Goal: Navigation & Orientation: Find specific page/section

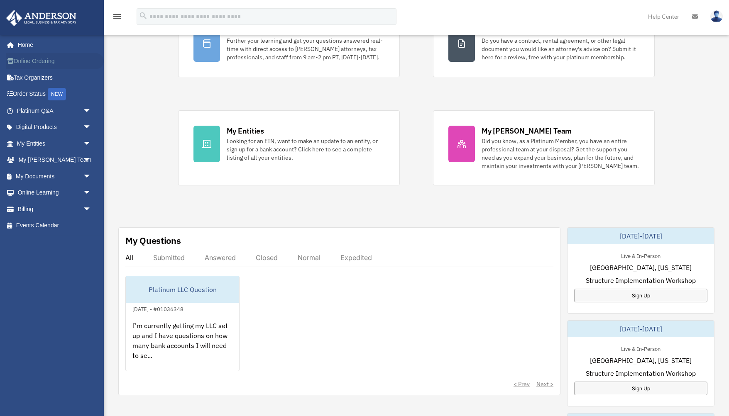
scroll to position [85, 0]
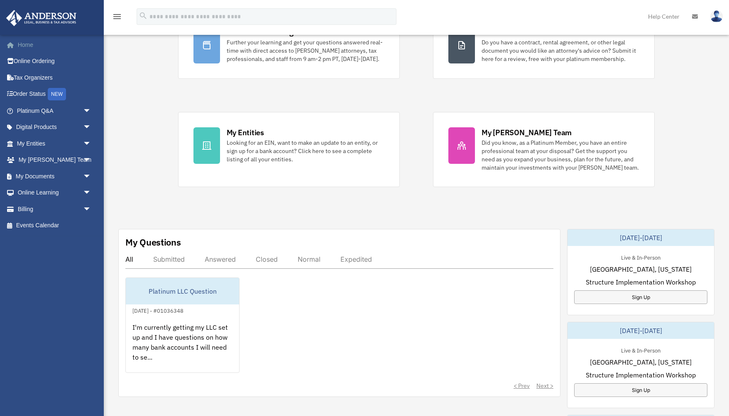
click at [31, 47] on link "Home" at bounding box center [55, 45] width 98 height 17
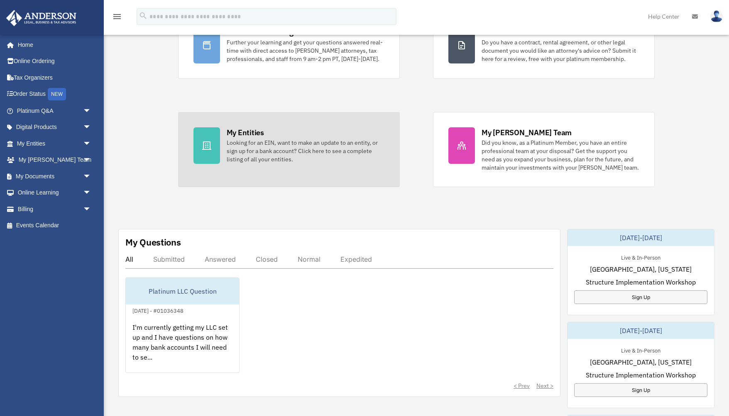
scroll to position [0, 0]
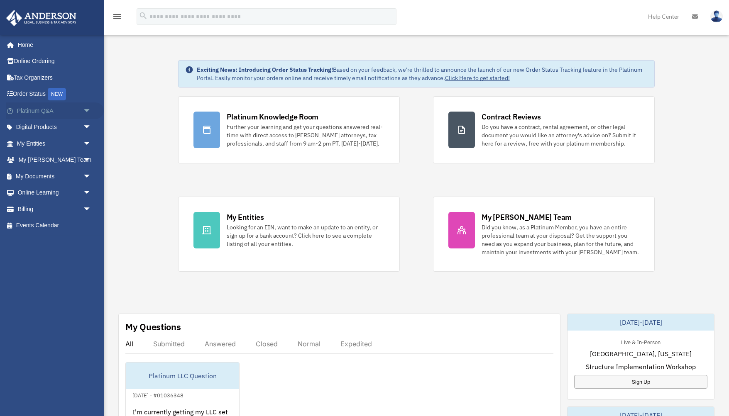
click at [88, 110] on span "arrow_drop_down" at bounding box center [91, 111] width 17 height 17
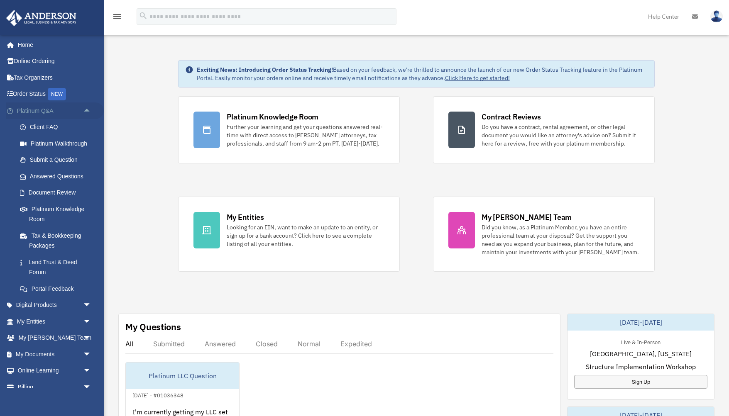
click at [88, 110] on span "arrow_drop_up" at bounding box center [91, 111] width 17 height 17
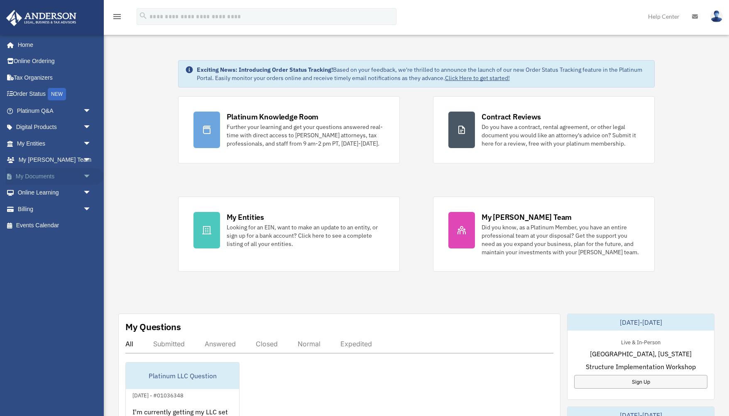
click at [87, 176] on span "arrow_drop_down" at bounding box center [91, 176] width 17 height 17
click at [87, 176] on span "arrow_drop_up" at bounding box center [91, 176] width 17 height 17
click at [90, 161] on span "arrow_drop_down" at bounding box center [91, 160] width 17 height 17
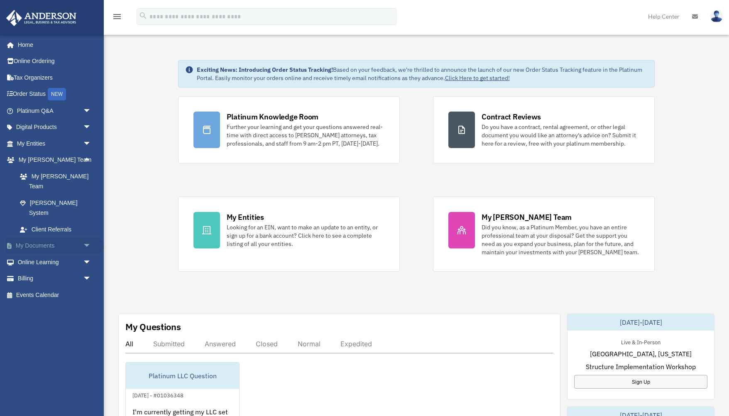
click at [88, 238] on span "arrow_drop_down" at bounding box center [91, 246] width 17 height 17
click at [43, 254] on link "Box" at bounding box center [58, 262] width 92 height 17
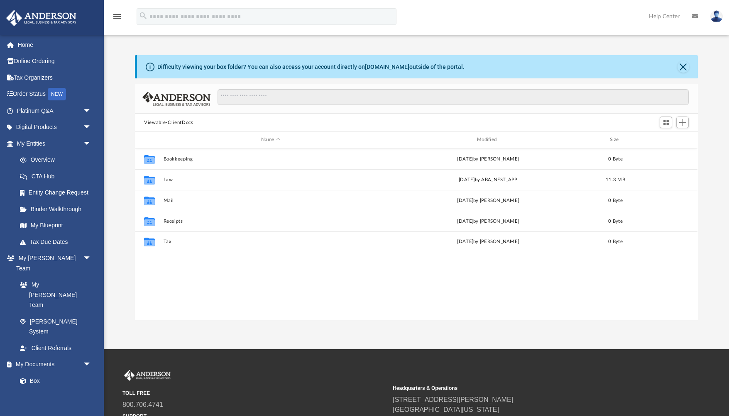
scroll to position [189, 563]
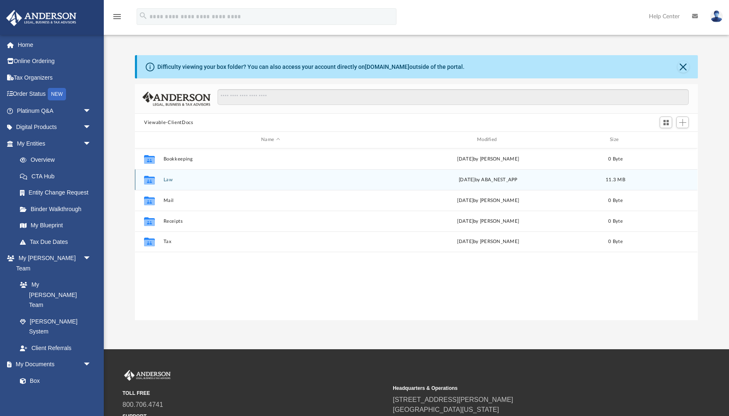
click at [193, 184] on div "Collaborated Folder Law Thu Aug 14 2025 by ABA_NEST_APP 11.3 MB" at bounding box center [416, 179] width 563 height 21
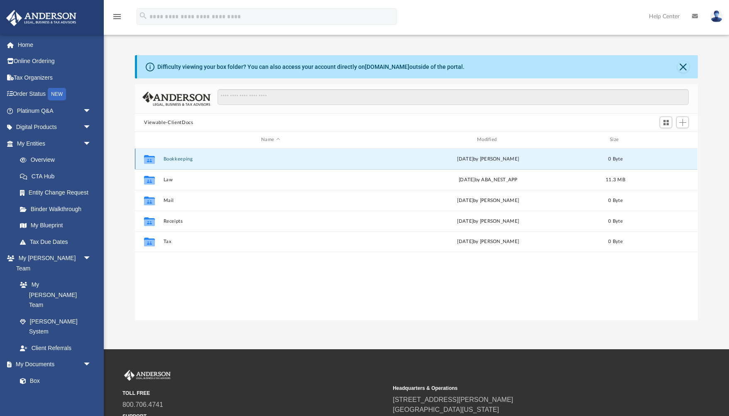
click at [201, 162] on button "Bookkeeping" at bounding box center [271, 159] width 214 height 5
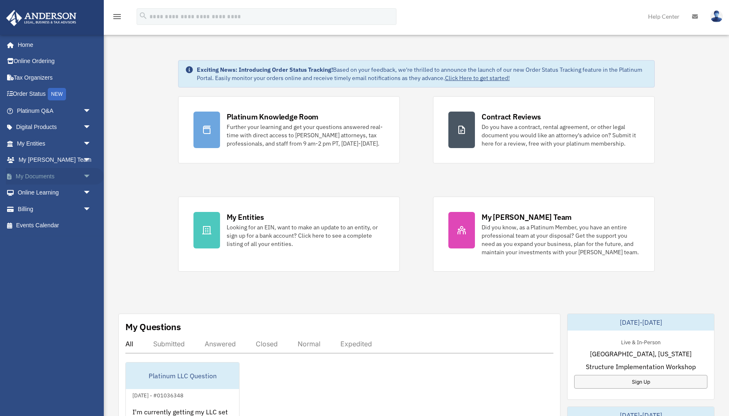
click at [51, 179] on link "My Documents arrow_drop_down" at bounding box center [55, 176] width 98 height 17
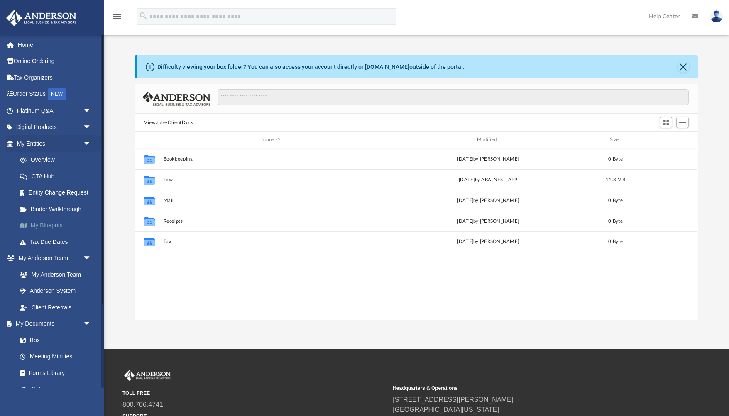
scroll to position [189, 563]
click at [70, 208] on link "Binder Walkthrough" at bounding box center [58, 209] width 92 height 17
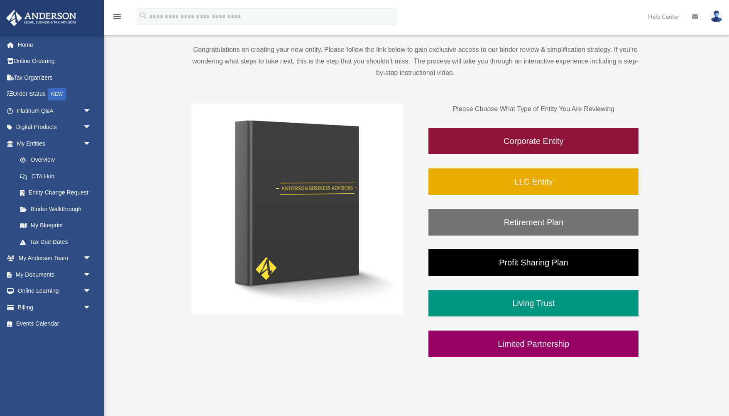
scroll to position [90, 0]
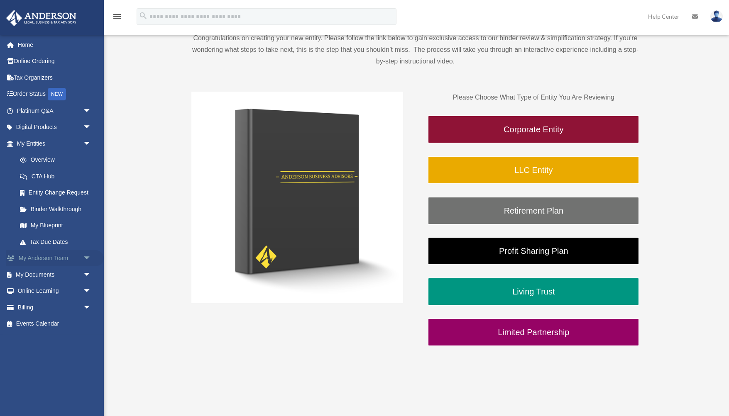
click at [86, 256] on span "arrow_drop_down" at bounding box center [91, 258] width 17 height 17
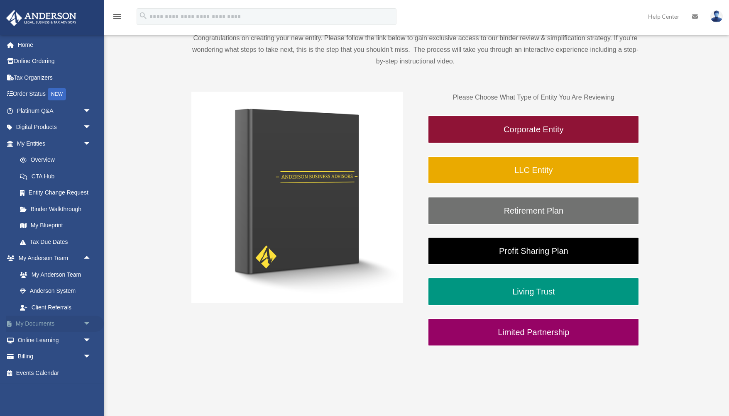
click at [91, 320] on span "arrow_drop_down" at bounding box center [91, 324] width 17 height 17
click at [38, 342] on link "Box" at bounding box center [58, 340] width 92 height 17
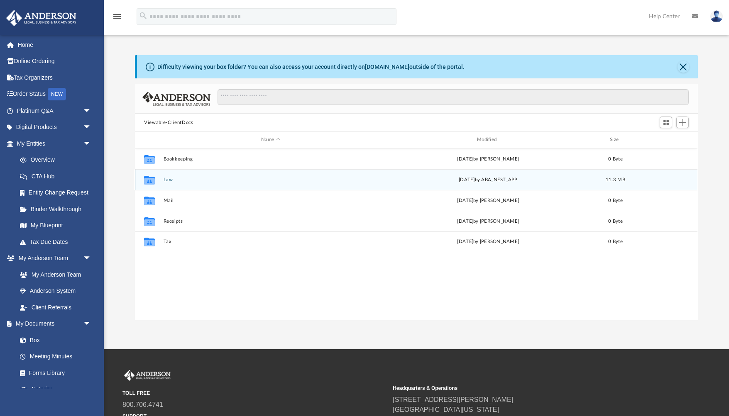
scroll to position [189, 563]
click at [171, 181] on button "Law" at bounding box center [271, 179] width 214 height 5
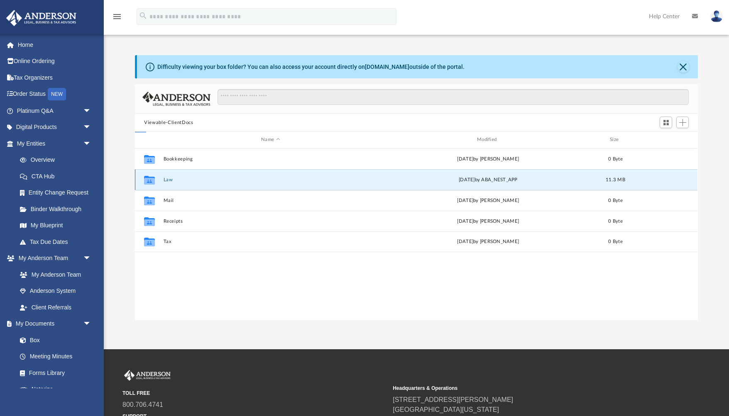
click at [171, 181] on button "Law" at bounding box center [271, 179] width 214 height 5
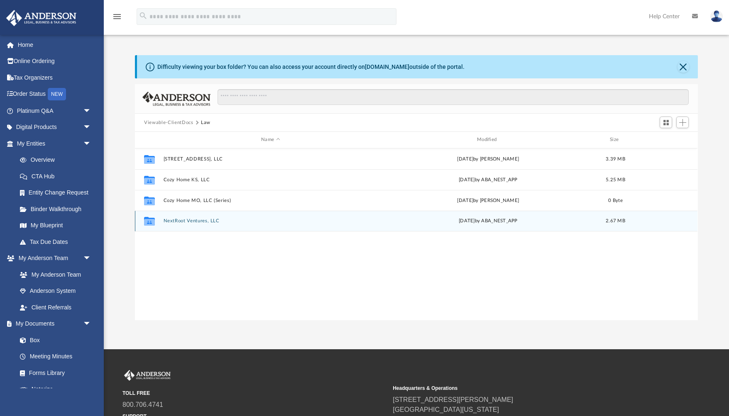
click at [205, 224] on div "Collaborated Folder NextRoot Ventures, LLC [DATE] by ABA_NEST_APP 2.67 MB" at bounding box center [416, 221] width 563 height 21
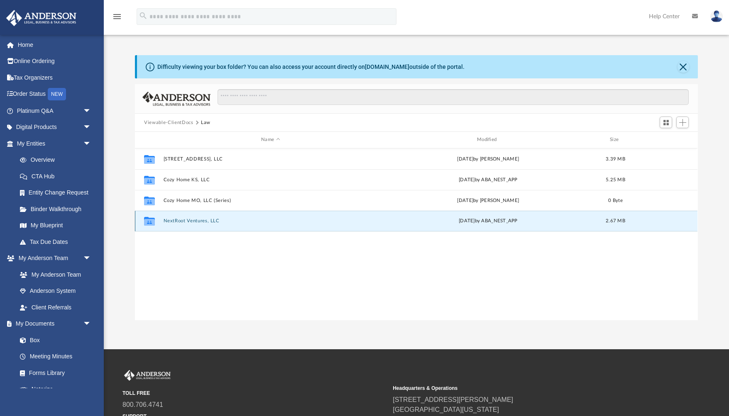
click at [205, 224] on div "Collaborated Folder NextRoot Ventures, LLC [DATE] by ABA_NEST_APP 2.67 MB" at bounding box center [416, 221] width 563 height 21
click at [195, 221] on button "NextRoot Ventures, LLC" at bounding box center [271, 220] width 214 height 5
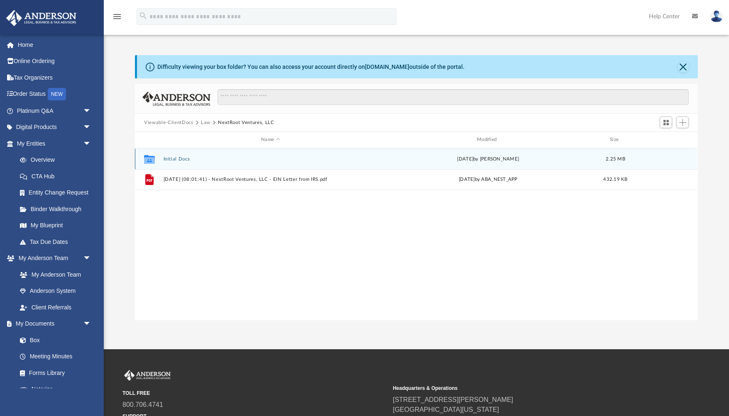
click at [193, 162] on button "Initial Docs" at bounding box center [271, 159] width 214 height 5
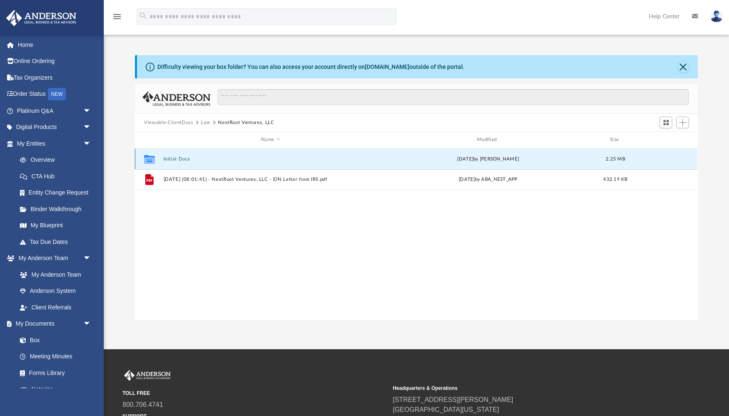
click at [193, 162] on button "Initial Docs" at bounding box center [271, 159] width 214 height 5
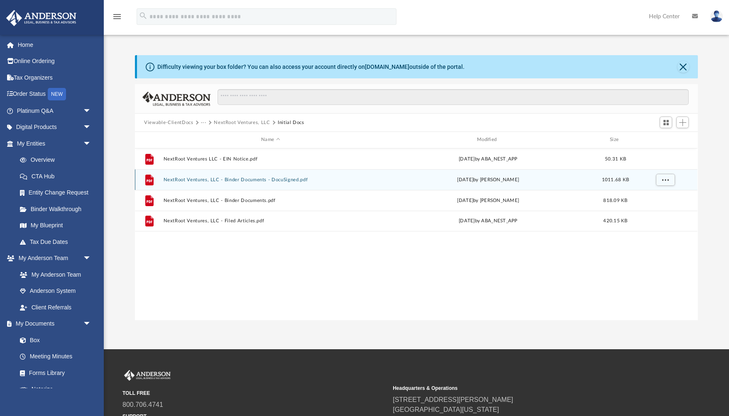
click at [250, 181] on button "NextRoot Ventures, LLC - Binder Documents - DocuSigned.pdf" at bounding box center [271, 179] width 214 height 5
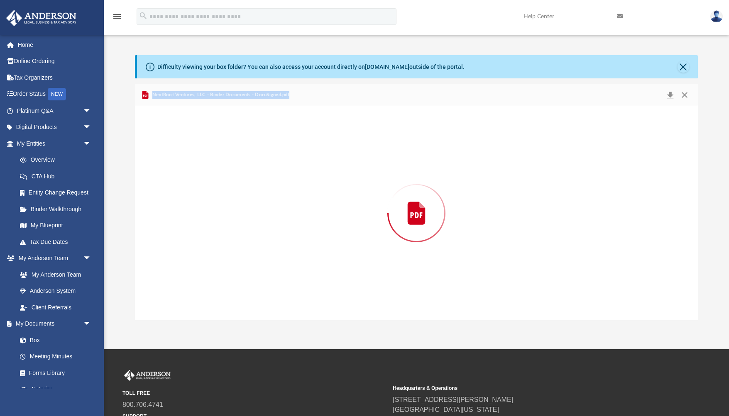
click at [250, 181] on div "Preview" at bounding box center [416, 213] width 563 height 214
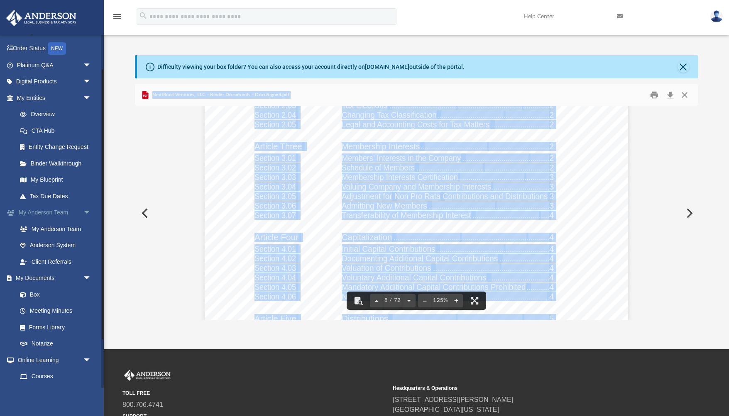
scroll to position [4165, 0]
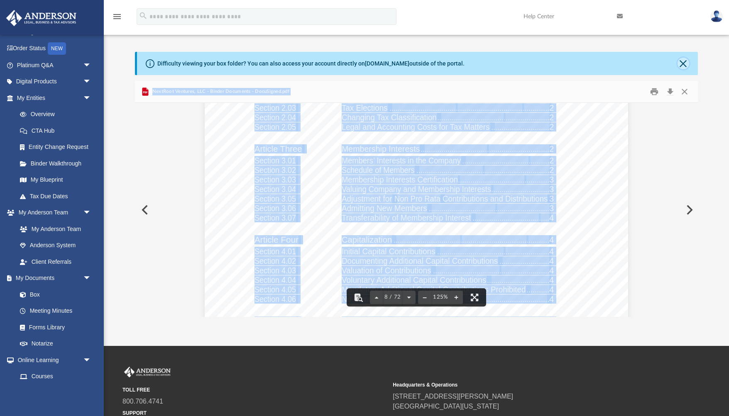
click at [687, 68] on div "Difficulty viewing your box folder? You can also access your account directly o…" at bounding box center [417, 63] width 561 height 23
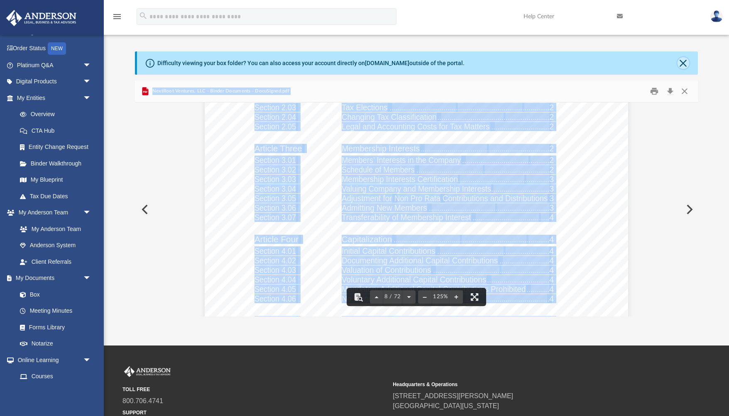
click at [681, 63] on button "Close" at bounding box center [684, 63] width 12 height 12
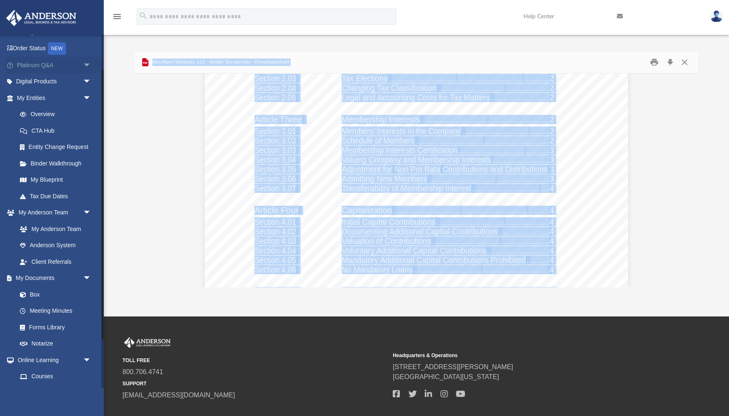
click at [86, 66] on span "arrow_drop_down" at bounding box center [91, 65] width 17 height 17
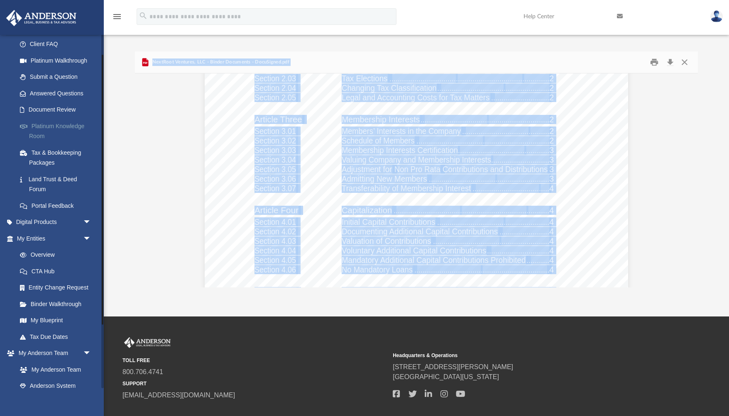
scroll to position [47, 0]
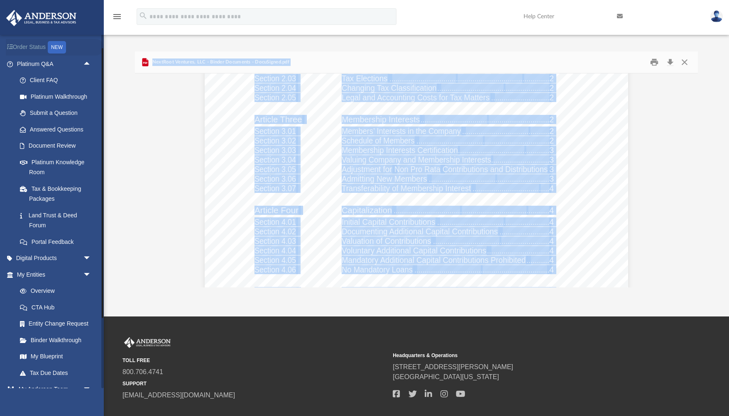
click at [39, 50] on link "Order Status NEW" at bounding box center [55, 47] width 98 height 17
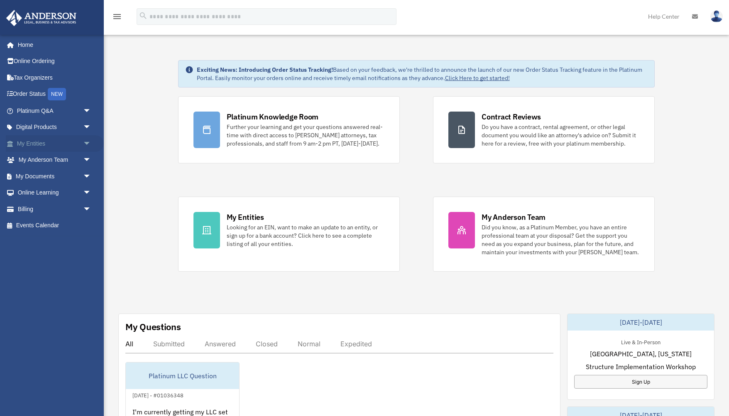
click at [88, 144] on span "arrow_drop_down" at bounding box center [91, 143] width 17 height 17
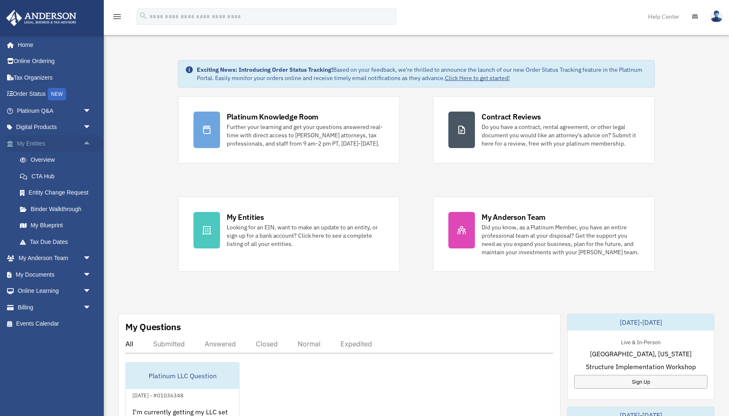
click at [88, 144] on span "arrow_drop_up" at bounding box center [91, 143] width 17 height 17
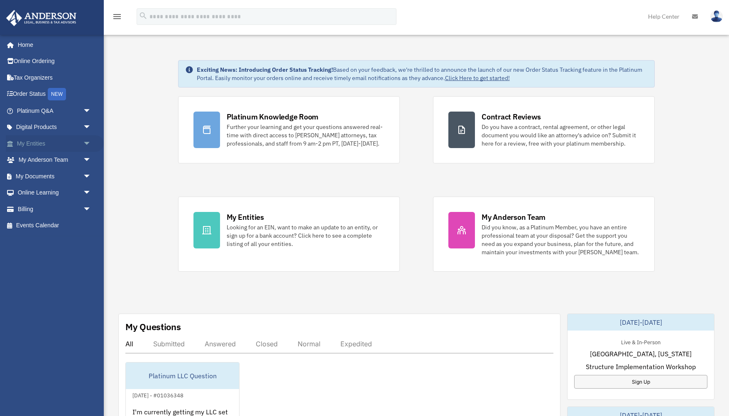
click at [88, 144] on span "arrow_drop_down" at bounding box center [91, 143] width 17 height 17
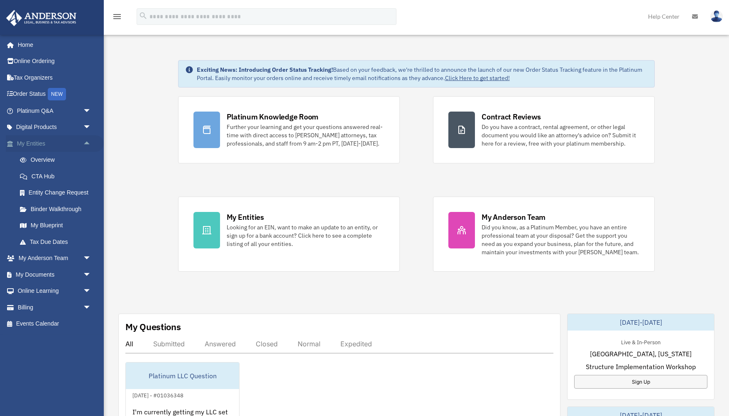
click at [88, 144] on span "arrow_drop_up" at bounding box center [91, 143] width 17 height 17
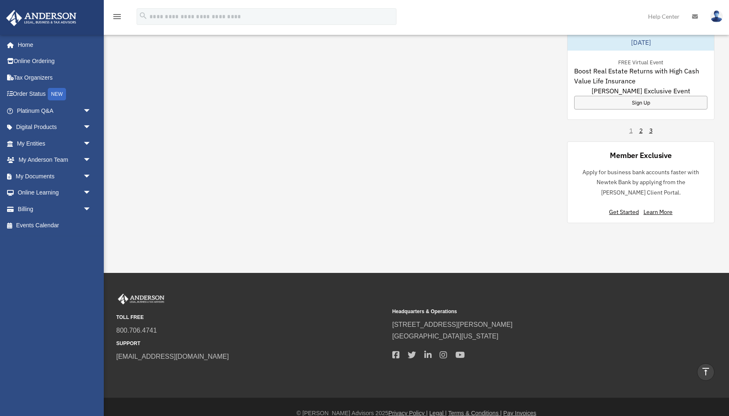
scroll to position [572, 0]
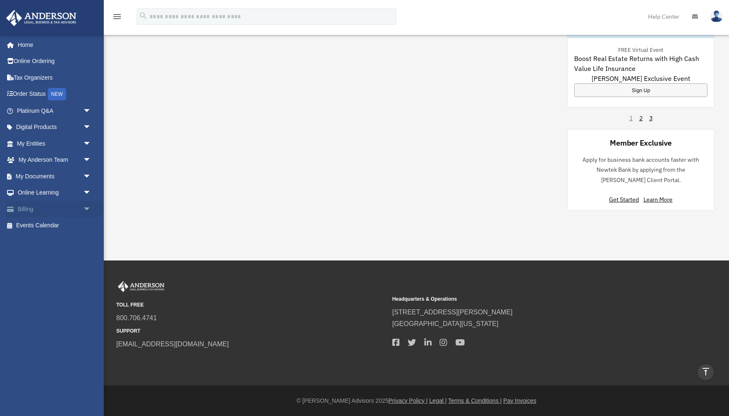
click at [86, 211] on span "arrow_drop_down" at bounding box center [91, 209] width 17 height 17
click at [86, 211] on span "arrow_drop_up" at bounding box center [91, 209] width 17 height 17
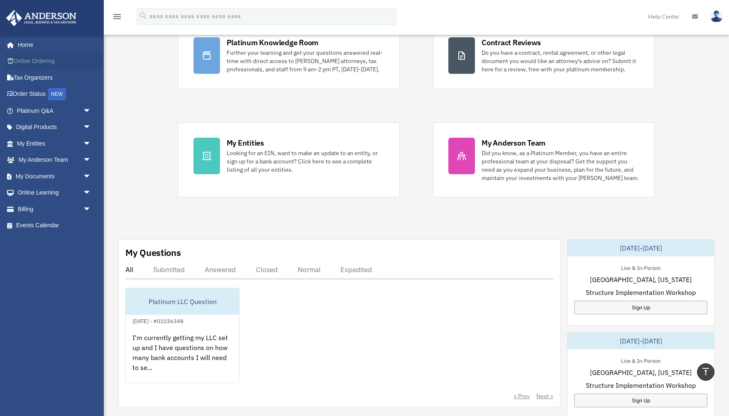
scroll to position [0, 0]
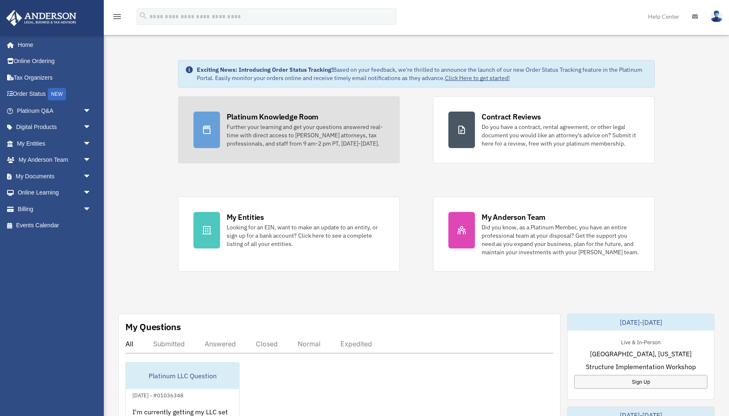
click at [255, 133] on div "Further your learning and get your questions answered real-time with direct acc…" at bounding box center [306, 135] width 158 height 25
